Goal: Navigation & Orientation: Find specific page/section

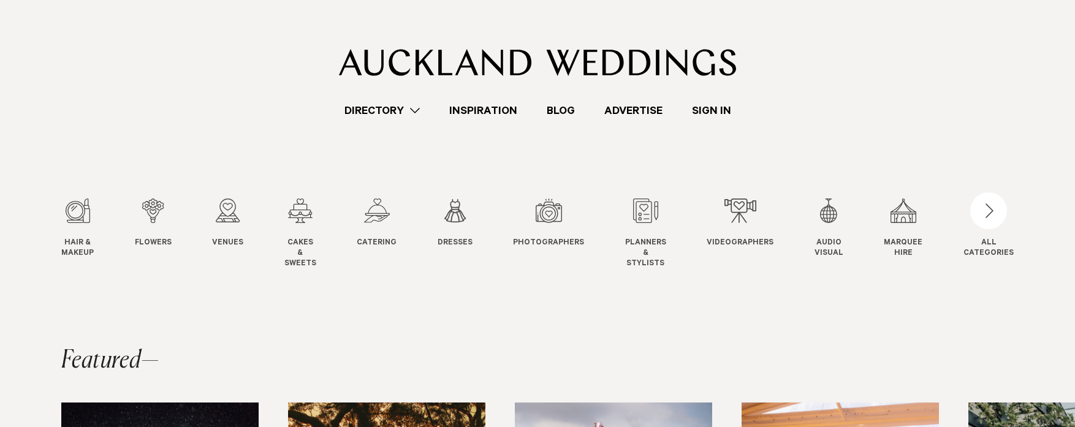
click at [575, 105] on link "Blog" at bounding box center [561, 110] width 58 height 17
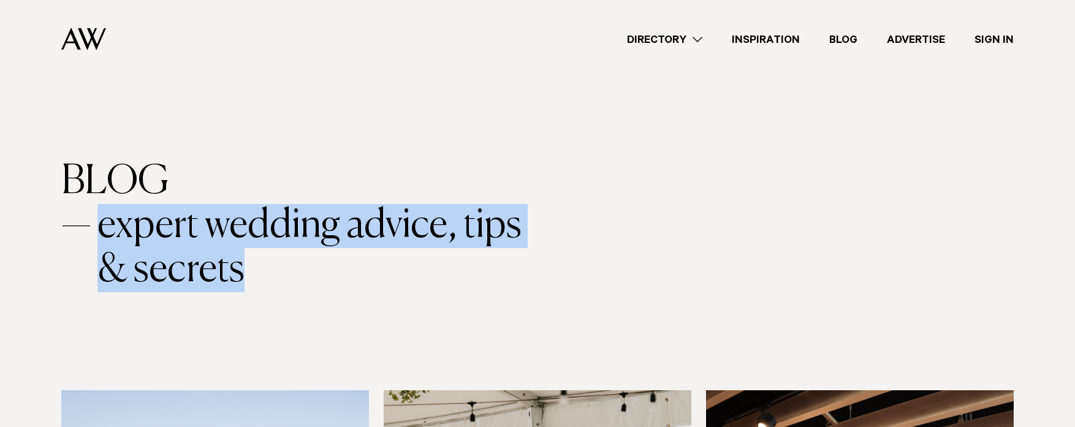
drag, startPoint x: 185, startPoint y: 255, endPoint x: 101, endPoint y: 227, distance: 88.7
click at [101, 227] on span "expert wedding advice, tips & secrets" at bounding box center [324, 248] width 454 height 88
copy span "expert wedding advice, tips & secrets"
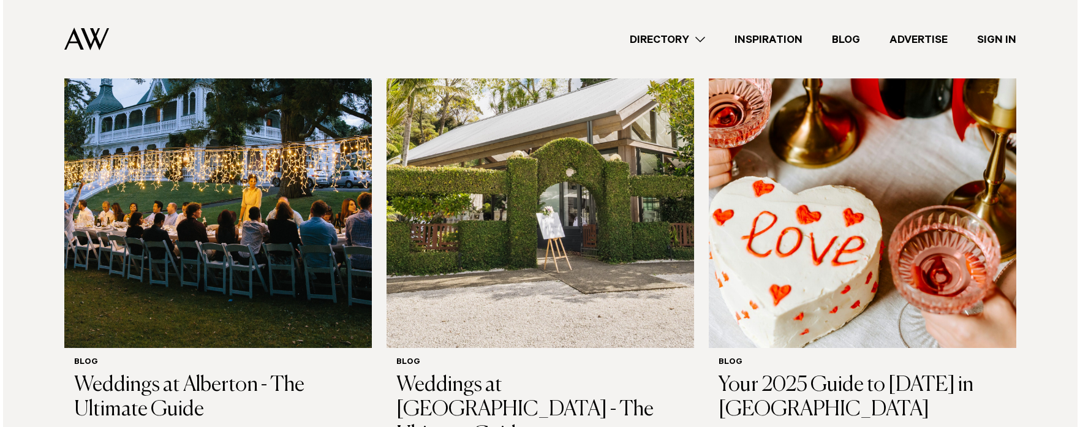
scroll to position [1573, 0]
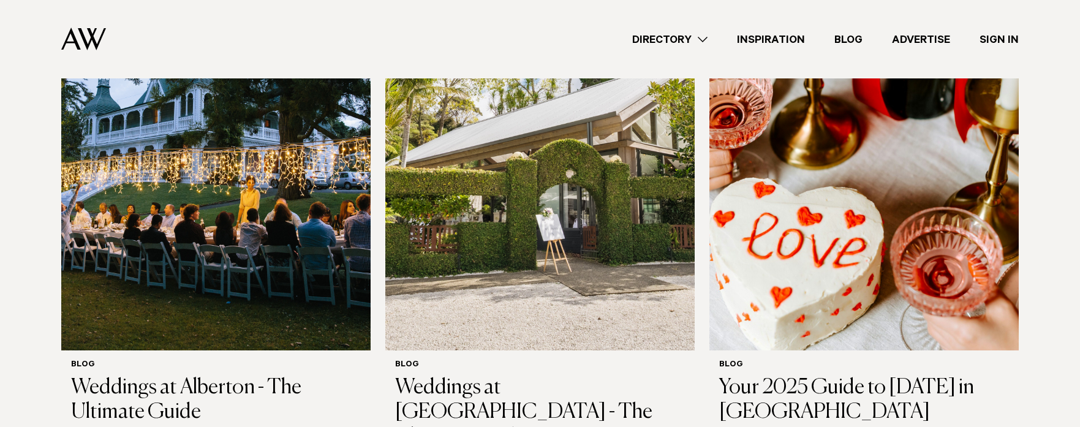
click at [681, 42] on link "Directory" at bounding box center [670, 39] width 105 height 17
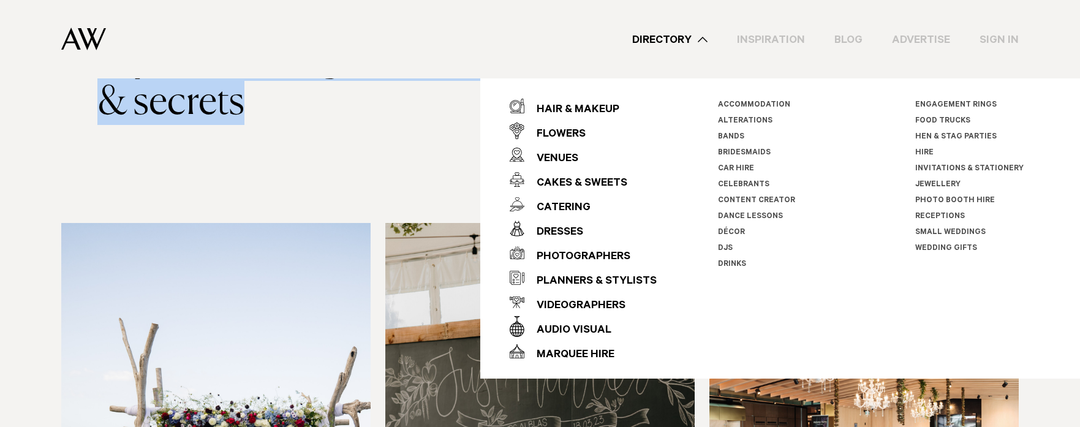
scroll to position [0, 0]
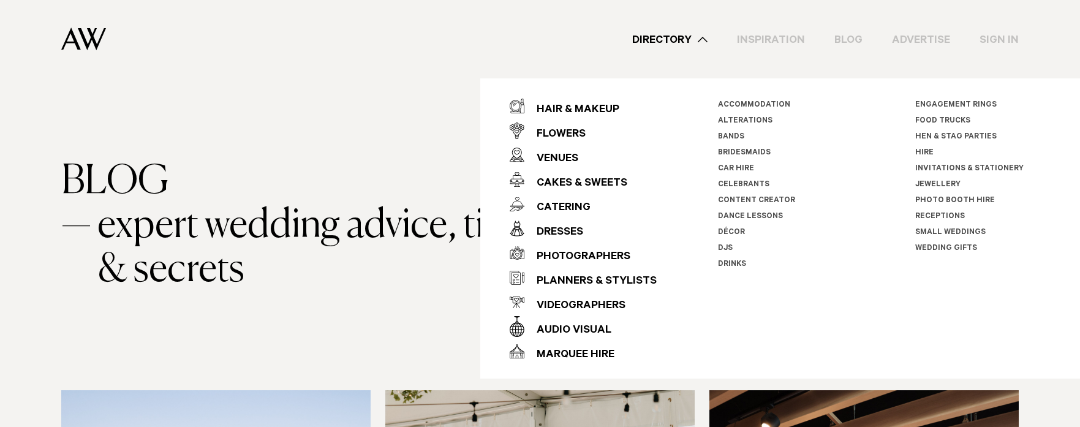
click at [580, 50] on div "Directory Hair & Makeup Flowers Venues Cakes & Sweets" at bounding box center [567, 39] width 903 height 78
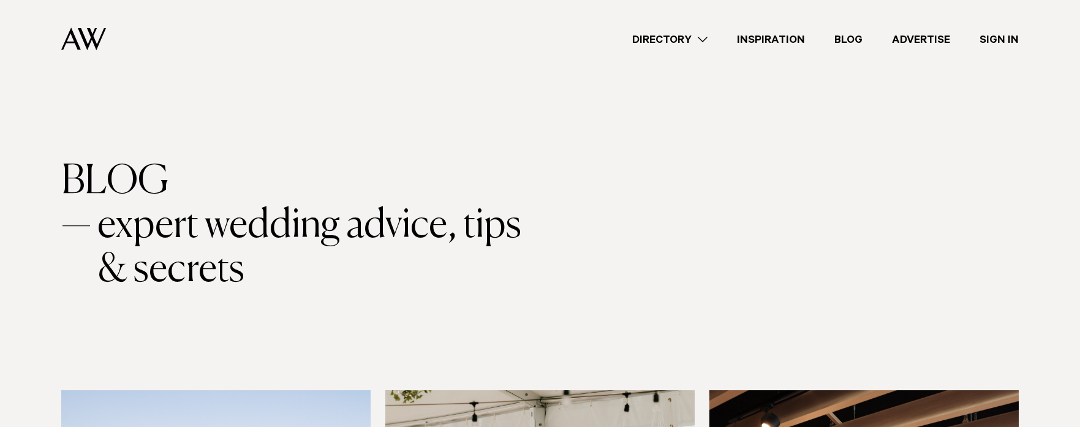
drag, startPoint x: 74, startPoint y: 34, endPoint x: 82, endPoint y: 34, distance: 8.0
click at [75, 34] on img at bounding box center [83, 39] width 45 height 23
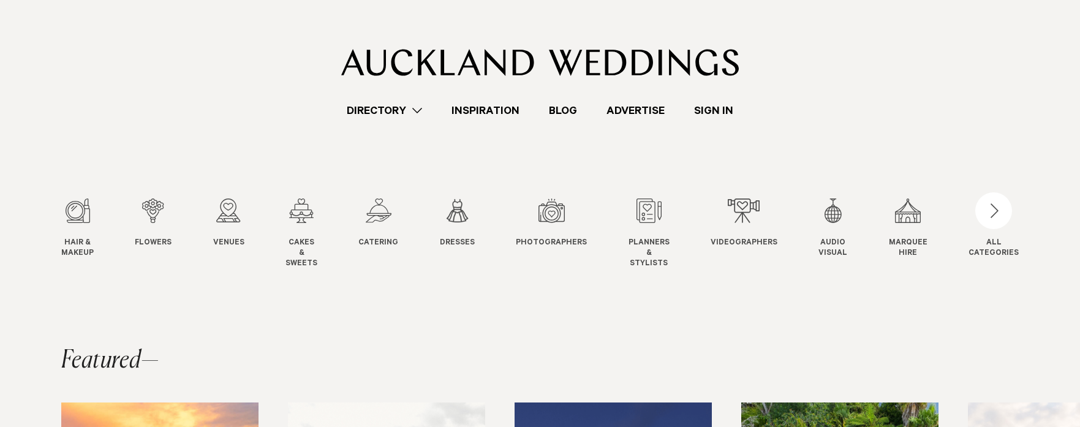
click at [368, 112] on link "Directory" at bounding box center [384, 110] width 105 height 17
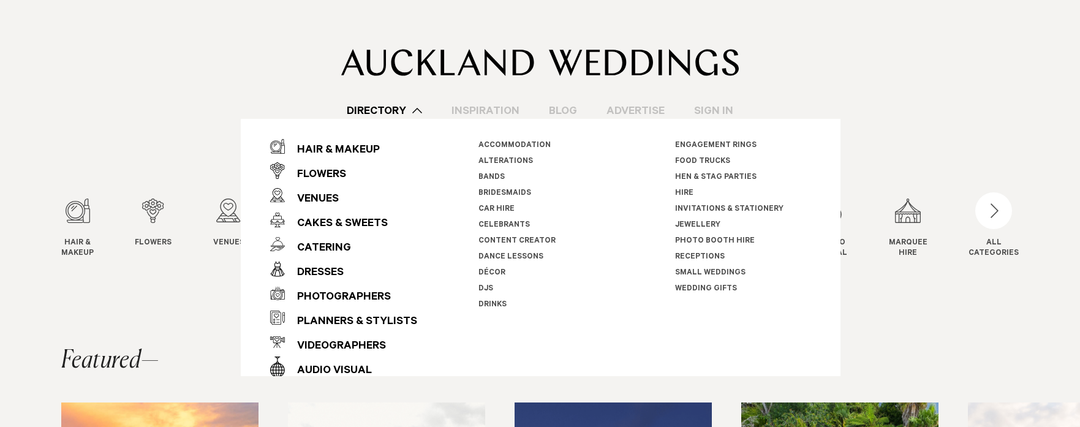
click at [356, 110] on link "Directory" at bounding box center [384, 110] width 105 height 17
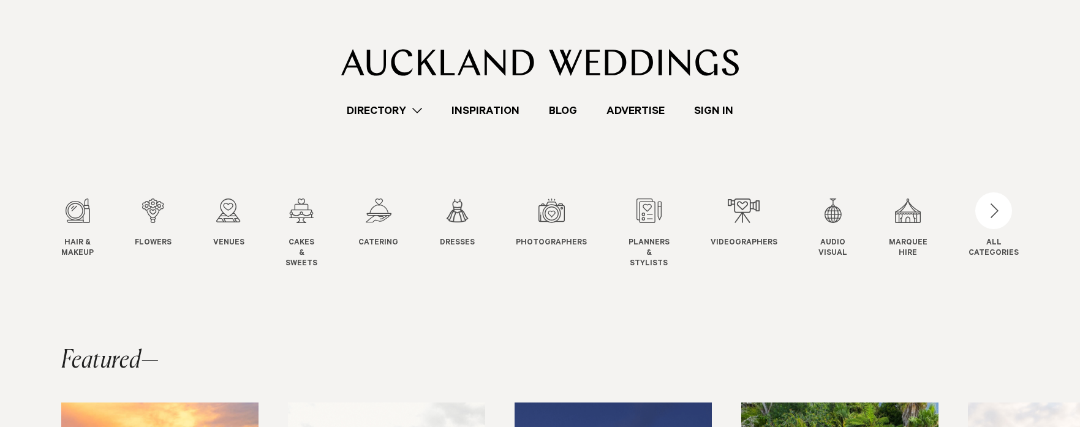
click at [356, 110] on link "Directory" at bounding box center [384, 110] width 105 height 17
